Goal: Communication & Community: Answer question/provide support

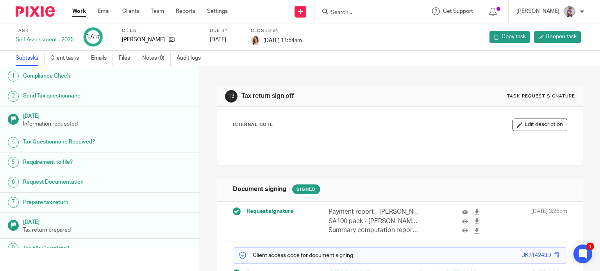
click at [75, 12] on link "Work" at bounding box center [79, 11] width 14 height 8
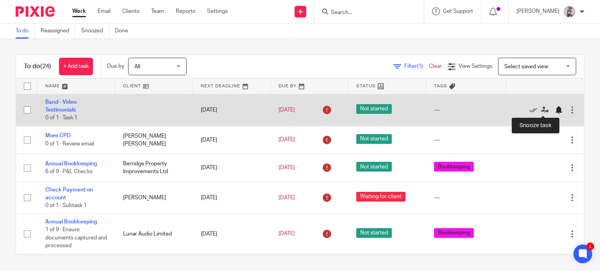
click at [554, 109] on div at bounding box center [558, 110] width 8 height 8
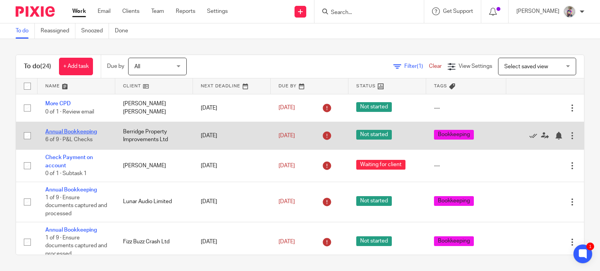
click at [87, 131] on link "Annual Bookkeeping" at bounding box center [71, 131] width 52 height 5
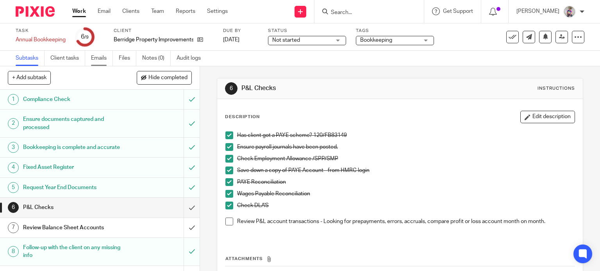
click at [102, 58] on link "Emails" at bounding box center [102, 58] width 22 height 15
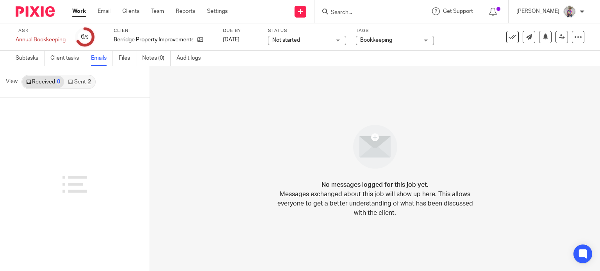
click at [82, 77] on link "Sent 2" at bounding box center [79, 82] width 30 height 12
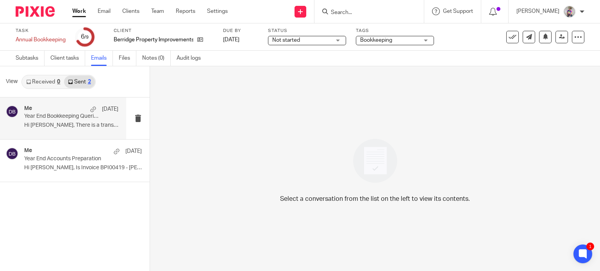
click at [70, 112] on div "Me [DATE]" at bounding box center [71, 109] width 94 height 8
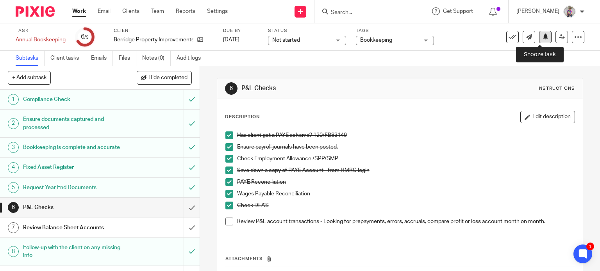
click at [542, 36] on icon at bounding box center [545, 37] width 6 height 6
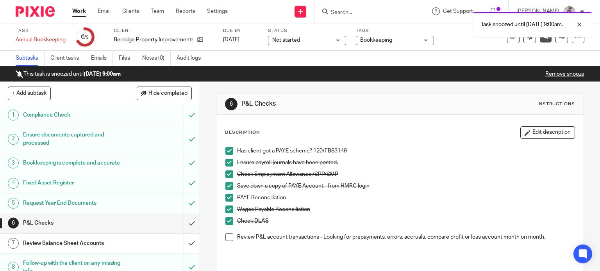
click at [77, 12] on link "Work" at bounding box center [79, 11] width 14 height 8
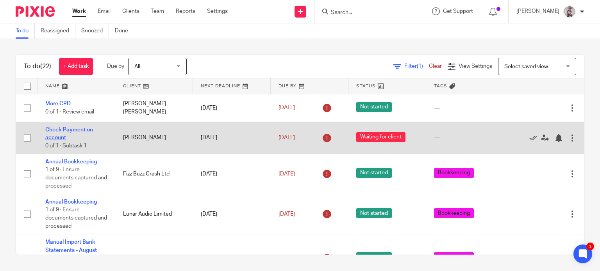
click at [65, 130] on link "Check Payment on account" at bounding box center [69, 133] width 48 height 13
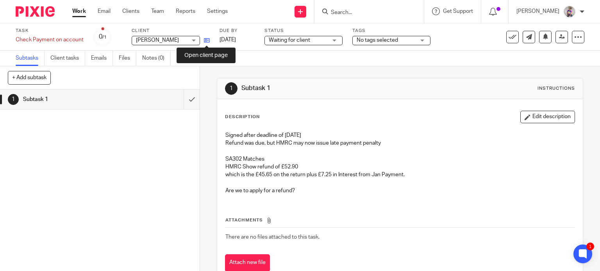
click at [207, 42] on icon at bounding box center [207, 40] width 6 height 6
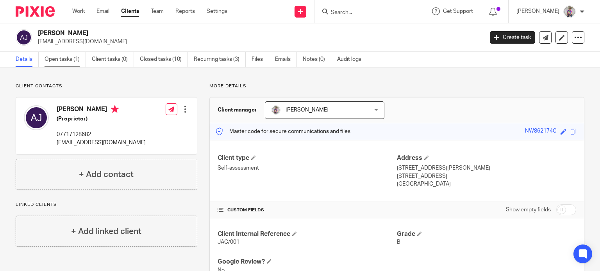
click at [69, 59] on link "Open tasks (1)" at bounding box center [65, 59] width 41 height 15
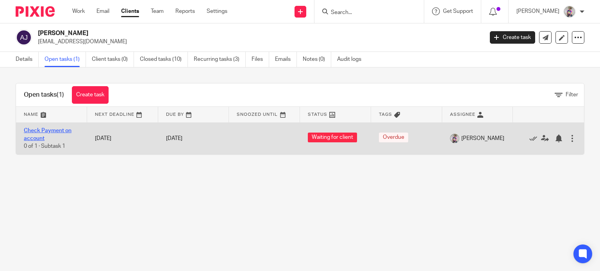
click at [53, 128] on link "Check Payment on account" at bounding box center [48, 134] width 48 height 13
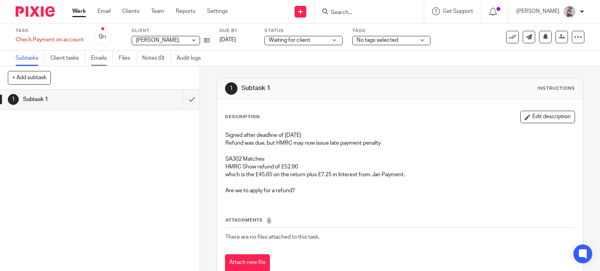
click at [102, 61] on link "Emails" at bounding box center [102, 58] width 22 height 15
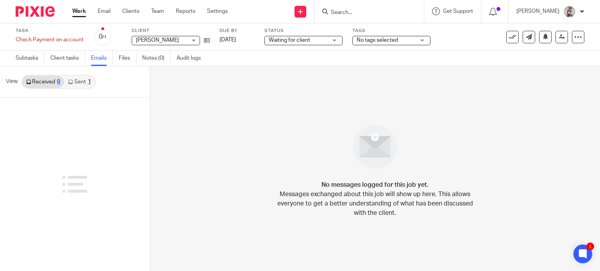
click at [75, 83] on link "Sent 1" at bounding box center [79, 82] width 30 height 12
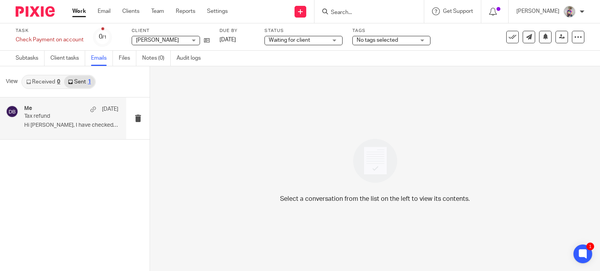
click at [36, 114] on p "Tax refund" at bounding box center [61, 116] width 75 height 7
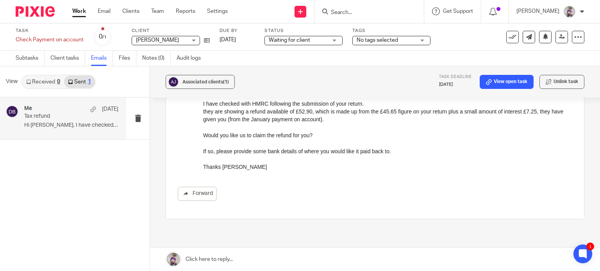
scroll to position [94, 0]
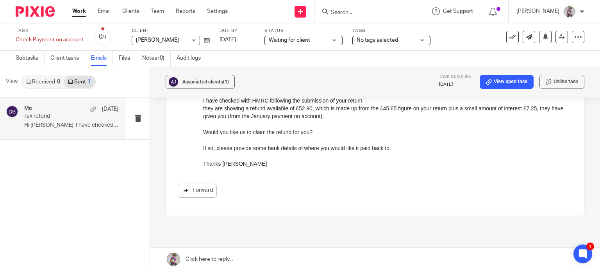
click at [205, 189] on link "Forward" at bounding box center [197, 191] width 39 height 14
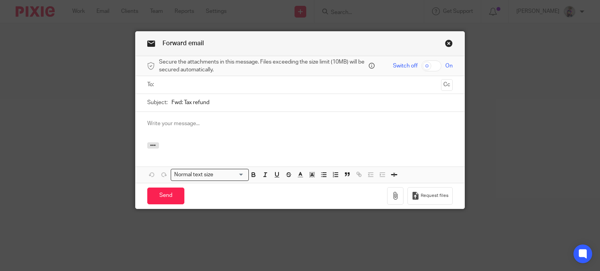
click at [189, 82] on input "text" at bounding box center [300, 84] width 276 height 9
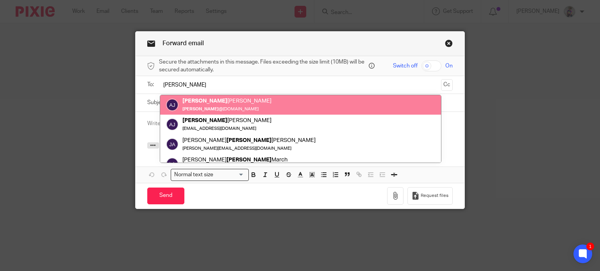
type input "anne"
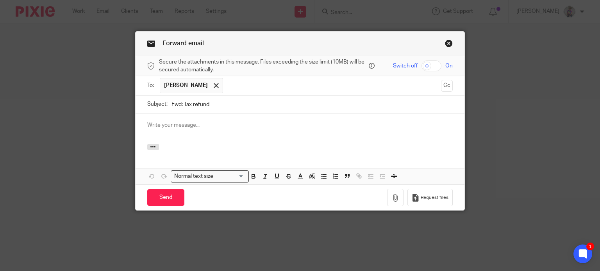
drag, startPoint x: 180, startPoint y: 103, endPoint x: 139, endPoint y: 107, distance: 41.3
click at [139, 107] on div "Subject: Fwd: Tax refund" at bounding box center [299, 105] width 329 height 18
type input "Tax refund"
click at [152, 125] on p at bounding box center [300, 125] width 306 height 8
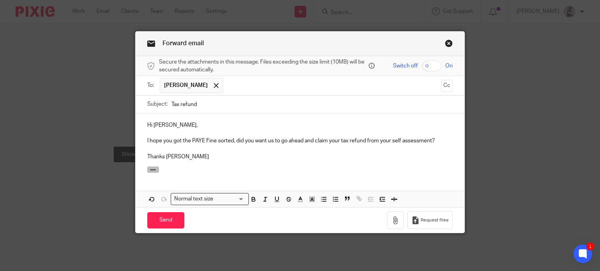
click at [150, 168] on icon "button" at bounding box center [153, 170] width 6 height 6
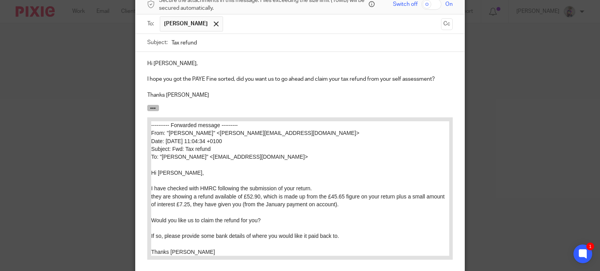
scroll to position [139, 0]
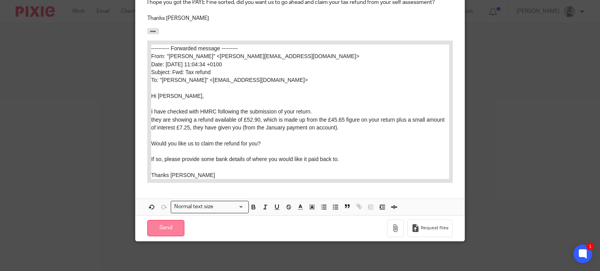
click at [161, 229] on input "Send" at bounding box center [165, 228] width 37 height 17
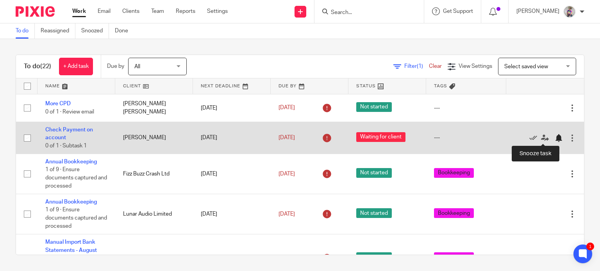
click at [554, 137] on div at bounding box center [558, 138] width 8 height 8
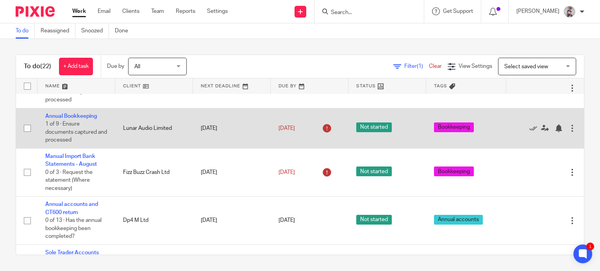
scroll to position [54, 0]
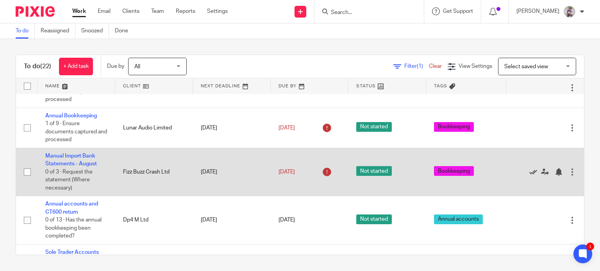
click at [529, 171] on icon at bounding box center [533, 172] width 8 height 8
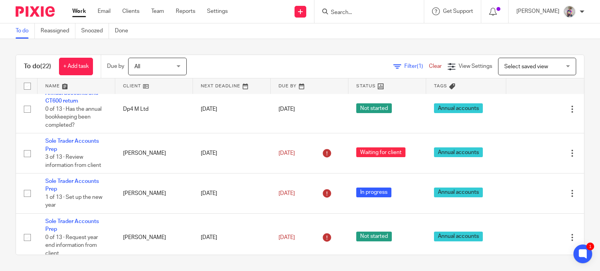
scroll to position [119, 0]
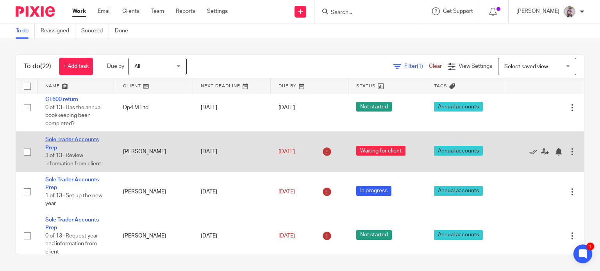
click at [87, 139] on link "Sole Trader Accounts Prep" at bounding box center [71, 143] width 53 height 13
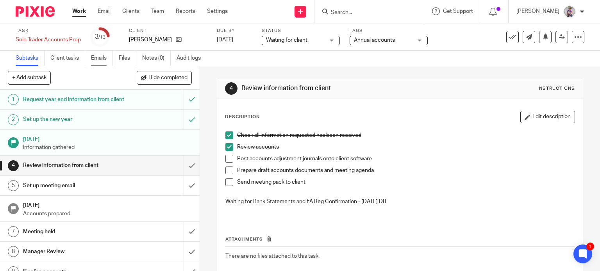
click at [103, 55] on link "Emails" at bounding box center [102, 58] width 22 height 15
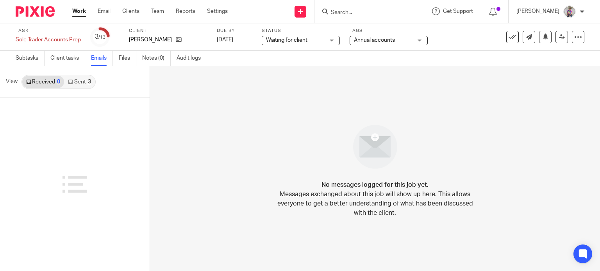
click at [84, 78] on link "Sent 3" at bounding box center [79, 82] width 30 height 12
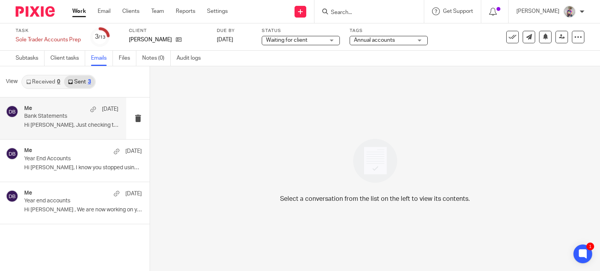
click at [56, 106] on div "Me 22 Sep" at bounding box center [71, 109] width 94 height 8
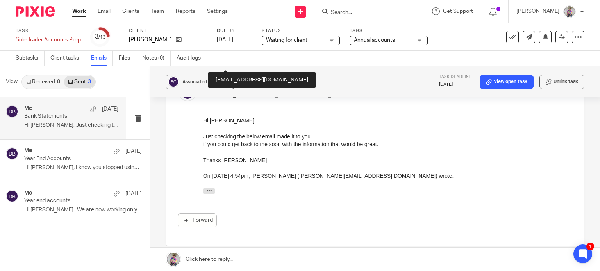
scroll to position [194, 0]
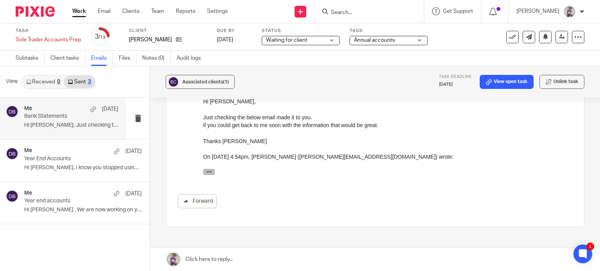
click at [208, 169] on icon "button" at bounding box center [209, 172] width 6 height 6
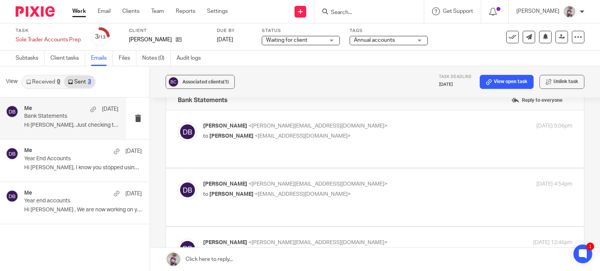
scroll to position [0, 0]
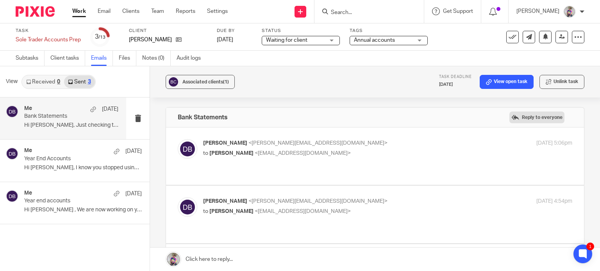
click at [527, 120] on label "Reply to everyone" at bounding box center [536, 118] width 55 height 12
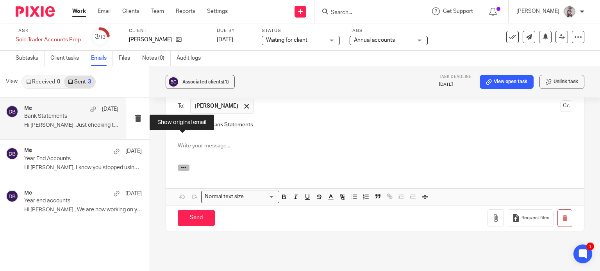
click at [183, 165] on icon "button" at bounding box center [184, 168] width 6 height 6
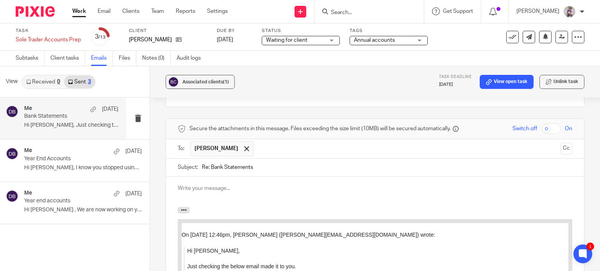
scroll to position [444, 0]
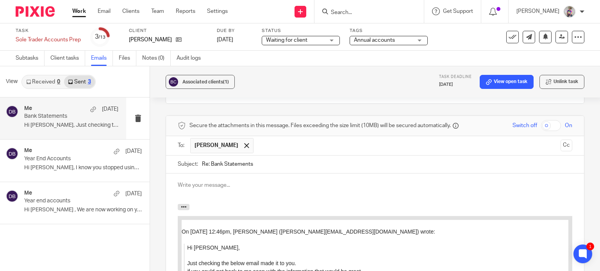
click at [216, 182] on p at bounding box center [375, 186] width 394 height 8
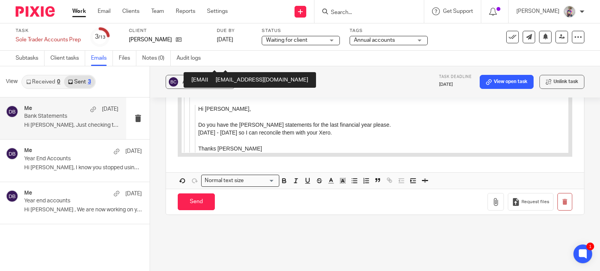
scroll to position [773, 0]
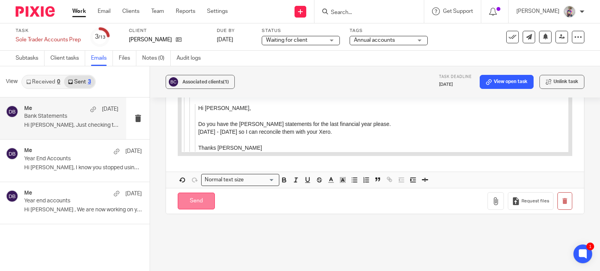
click at [194, 193] on input "Send" at bounding box center [196, 201] width 37 height 17
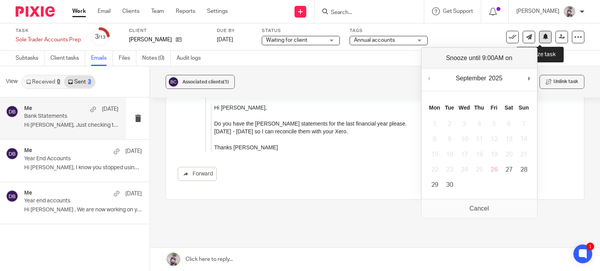
click at [542, 39] on icon at bounding box center [545, 37] width 6 height 6
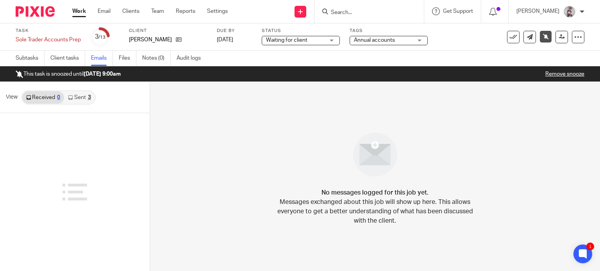
click at [80, 12] on link "Work" at bounding box center [79, 11] width 14 height 8
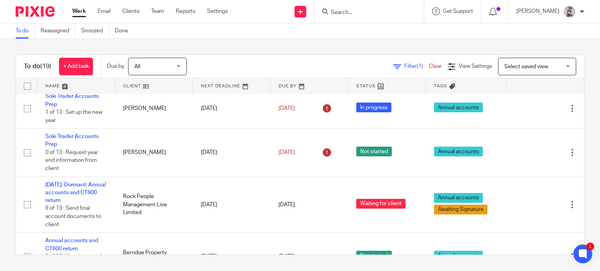
scroll to position [162, 0]
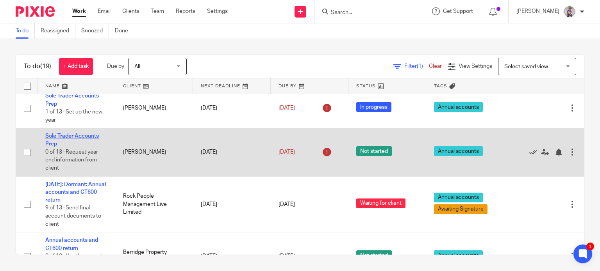
click at [78, 139] on link "Sole Trader Accounts Prep" at bounding box center [71, 140] width 53 height 13
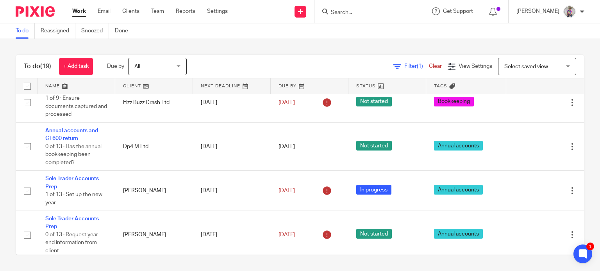
scroll to position [82, 0]
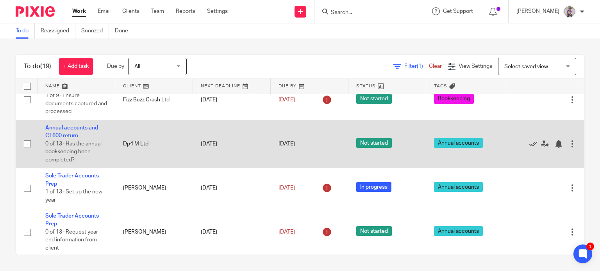
click at [134, 144] on td "Dp4 M Ltd" at bounding box center [154, 144] width 78 height 48
click at [89, 128] on link "Annual accounts and CT600 return" at bounding box center [71, 131] width 53 height 13
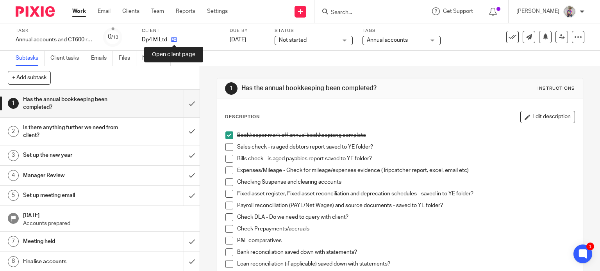
click at [173, 39] on icon at bounding box center [174, 40] width 6 height 6
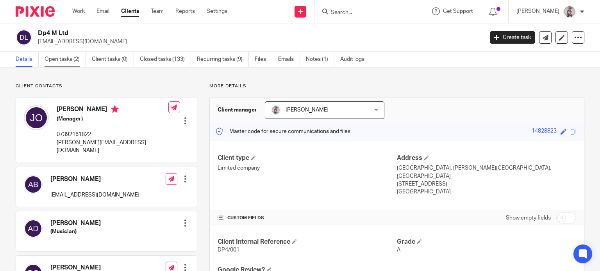
click at [69, 57] on link "Open tasks (2)" at bounding box center [65, 59] width 41 height 15
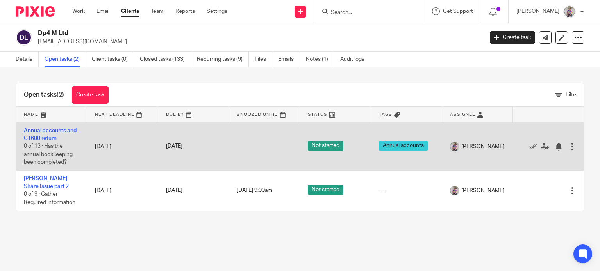
click at [46, 134] on td "Annual accounts and CT600 return 0 of 13 · Has the annual bookkeeping been comp…" at bounding box center [51, 147] width 71 height 48
click at [46, 130] on link "Annual accounts and CT600 return" at bounding box center [50, 134] width 53 height 13
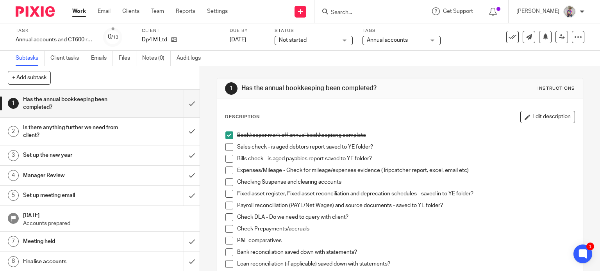
click at [377, 232] on p "Check Prepayments/accruals" at bounding box center [406, 229] width 338 height 8
